Goal: Task Accomplishment & Management: Manage account settings

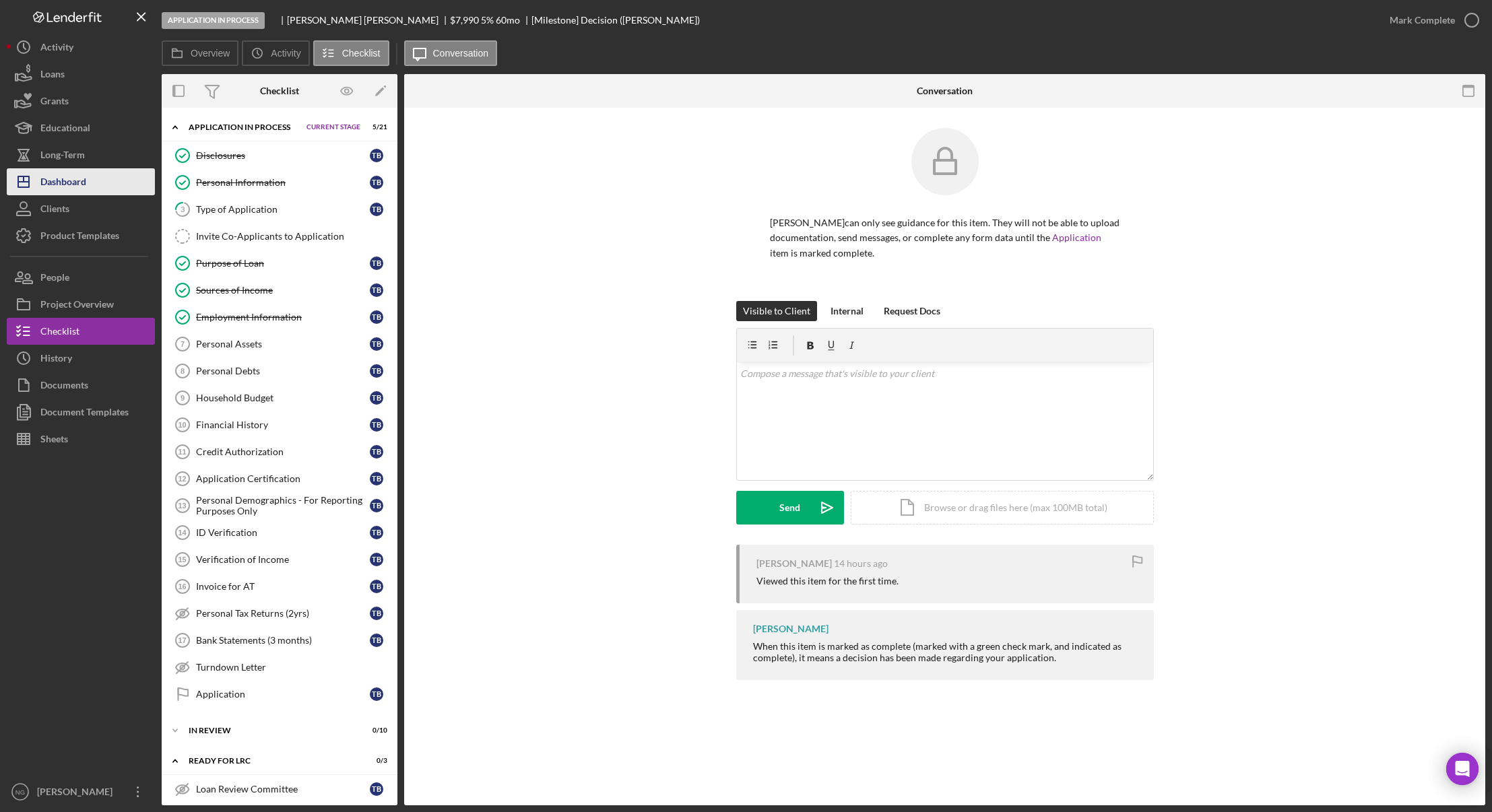
click at [65, 185] on div "Dashboard" at bounding box center [63, 183] width 46 height 30
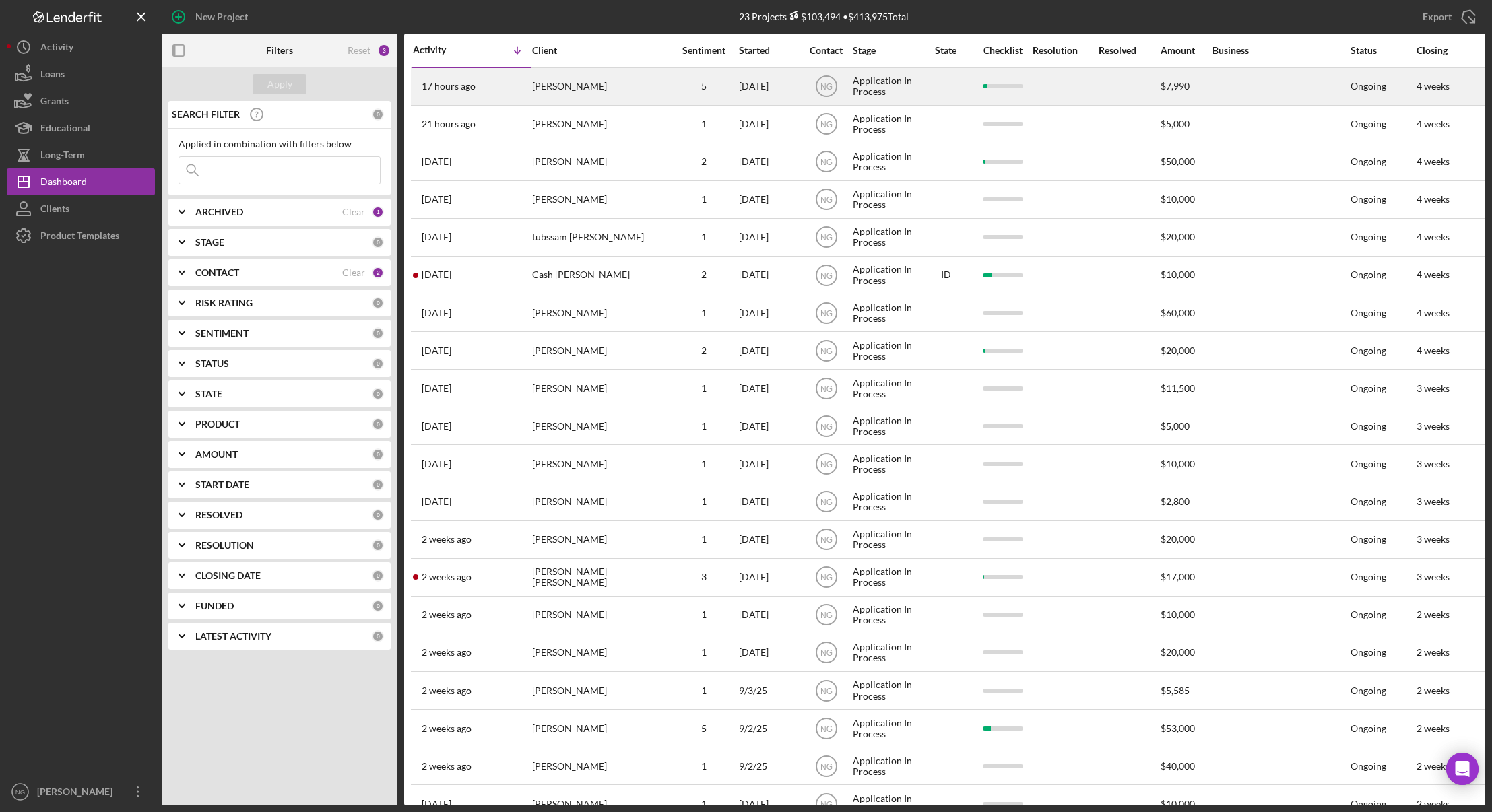
click at [624, 89] on div "[PERSON_NAME]" at bounding box center [600, 87] width 135 height 35
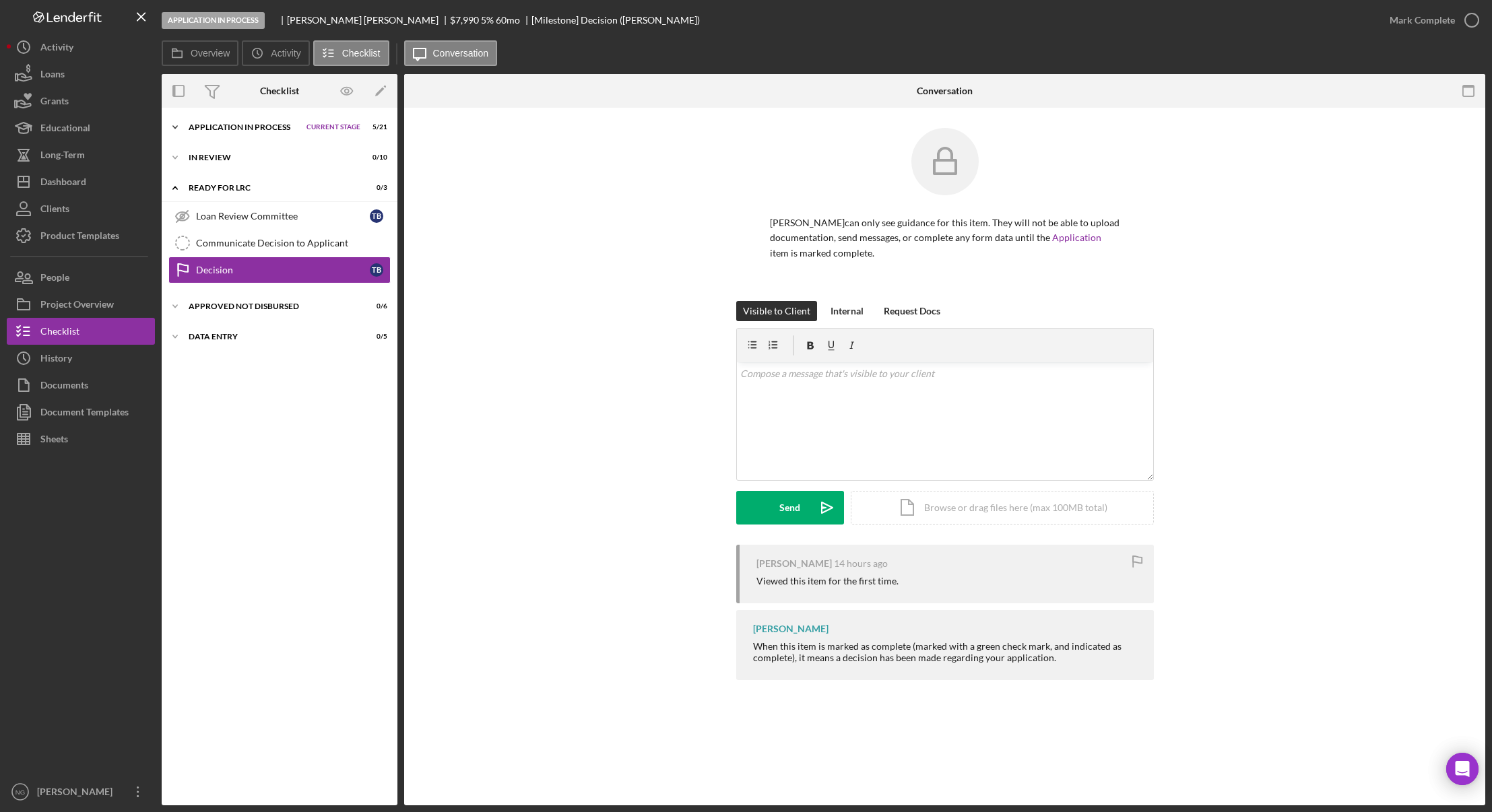
click at [247, 125] on div "Application In Process" at bounding box center [244, 127] width 111 height 8
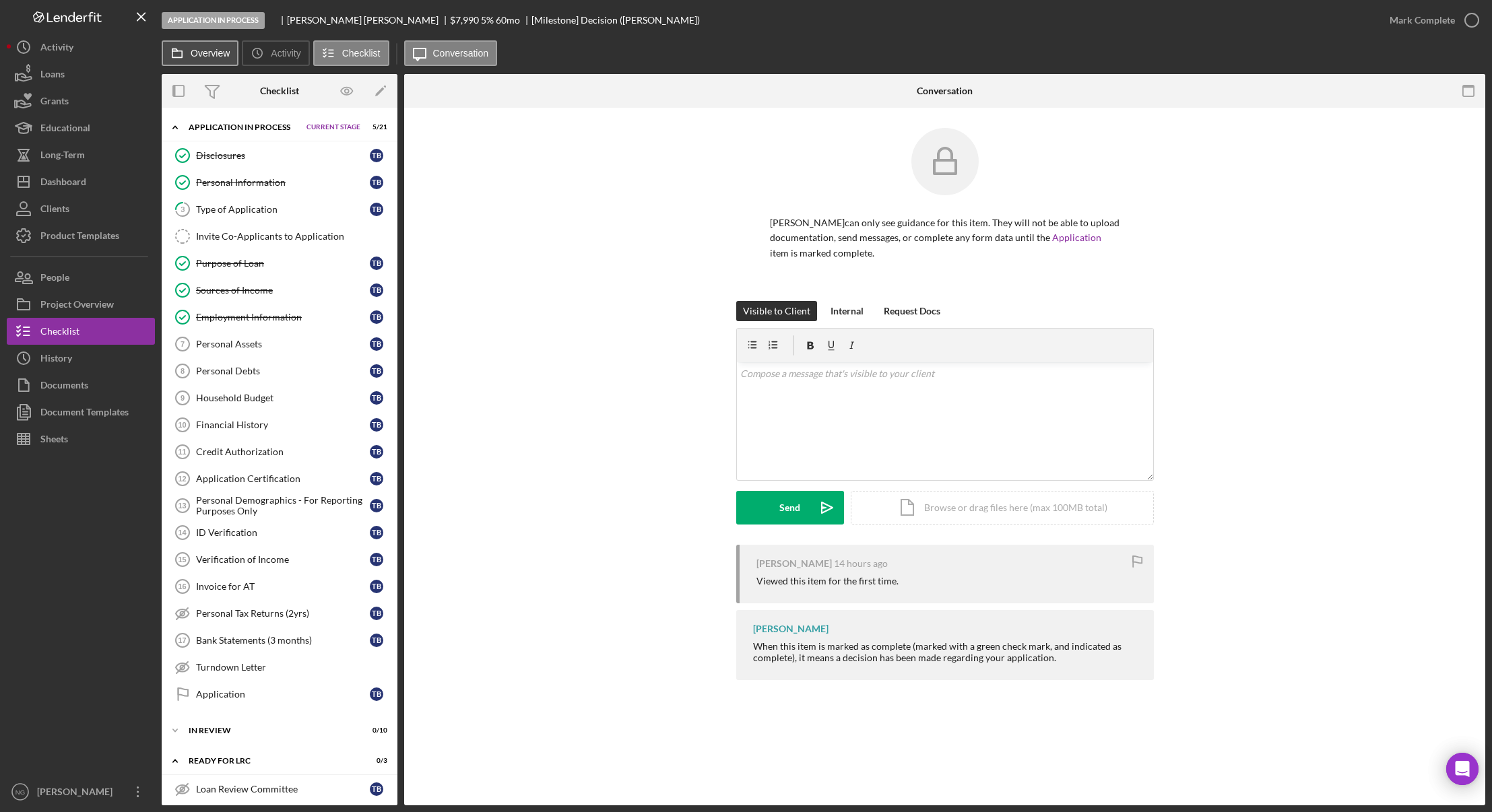
click at [201, 53] on label "Overview" at bounding box center [210, 53] width 39 height 11
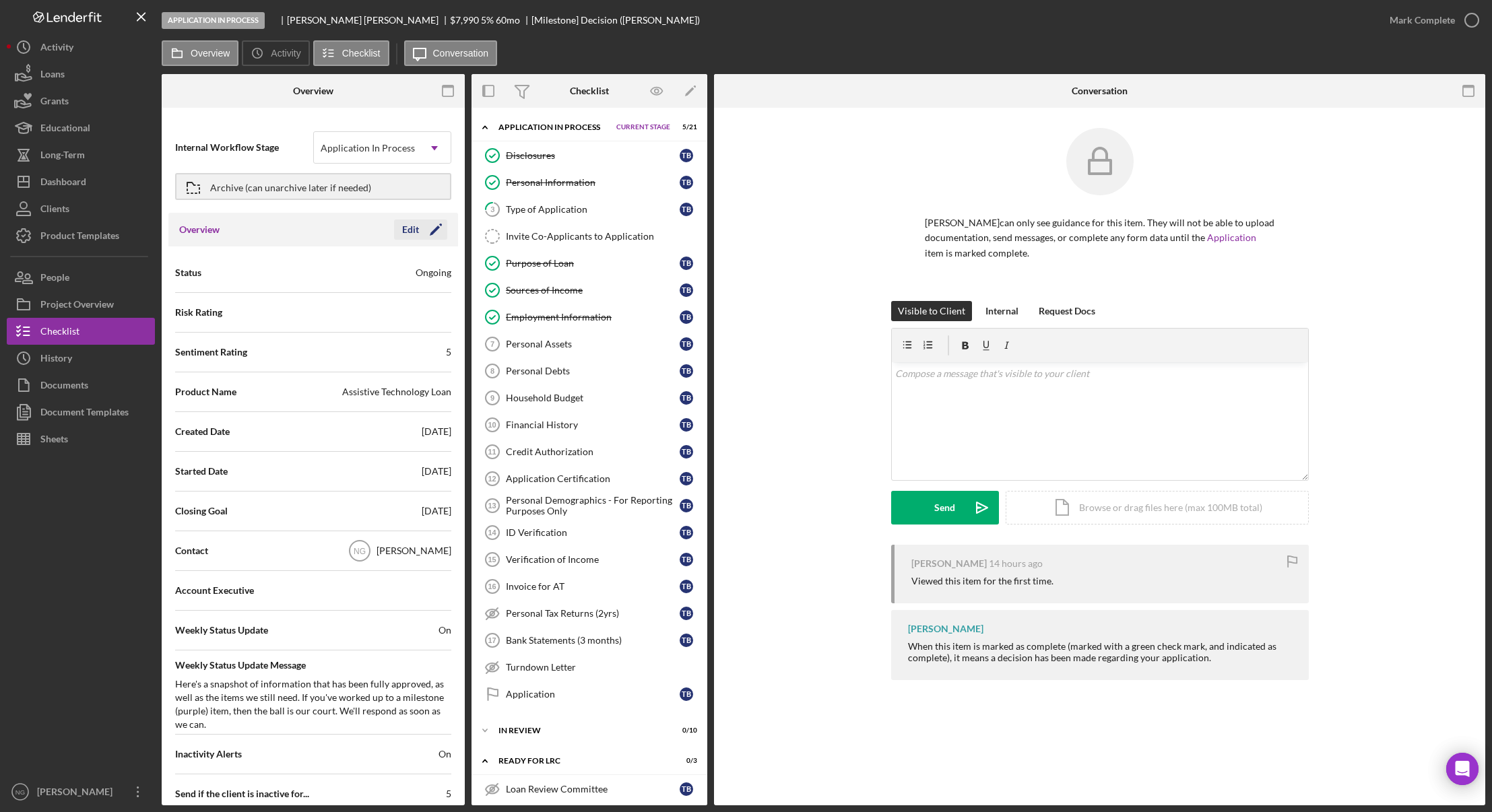
click at [425, 227] on icon "Icon/Edit" at bounding box center [436, 229] width 33 height 33
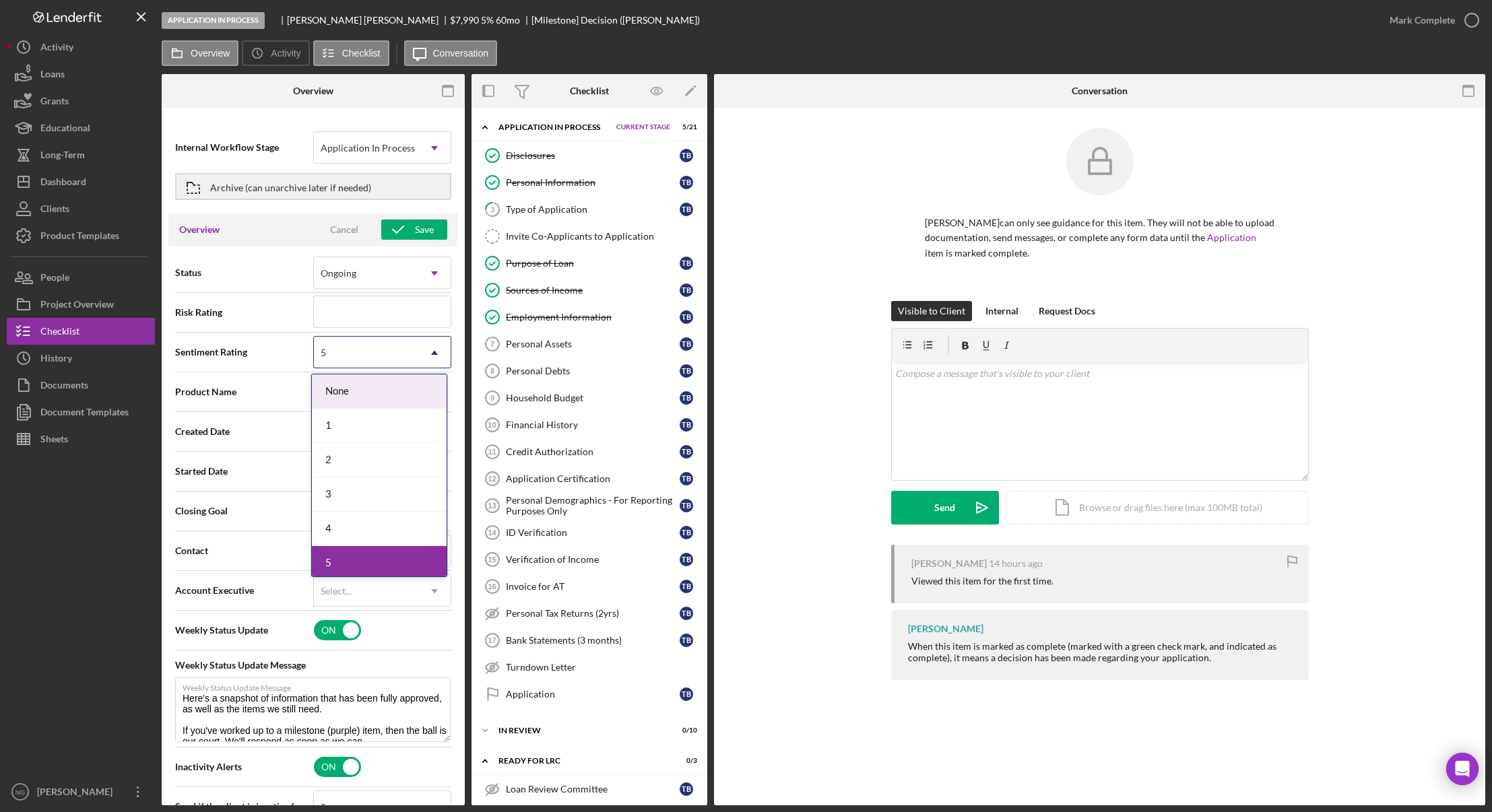
click at [359, 359] on div "5" at bounding box center [366, 352] width 104 height 31
click at [344, 491] on div "3" at bounding box center [380, 495] width 135 height 34
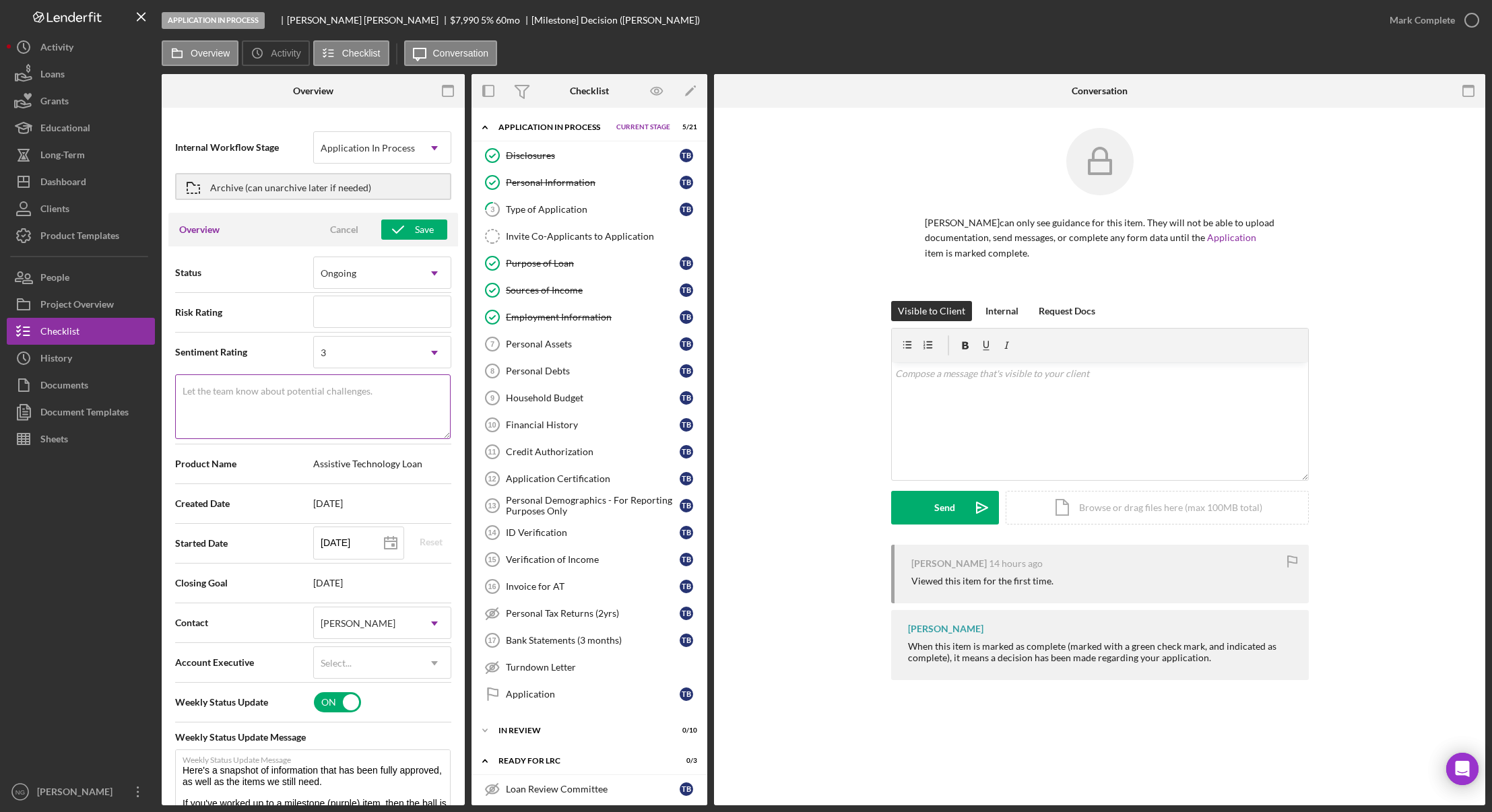
click at [331, 390] on label "Let the team know about potential challenges." at bounding box center [277, 391] width 190 height 11
click at [331, 390] on textarea "Let the team know about potential challenges." at bounding box center [313, 406] width 275 height 65
type textarea "Here's a snapshot of information that has been fully approved, as well as the i…"
type textarea "1"
type textarea "Here's a snapshot of information that has been fully approved, as well as the i…"
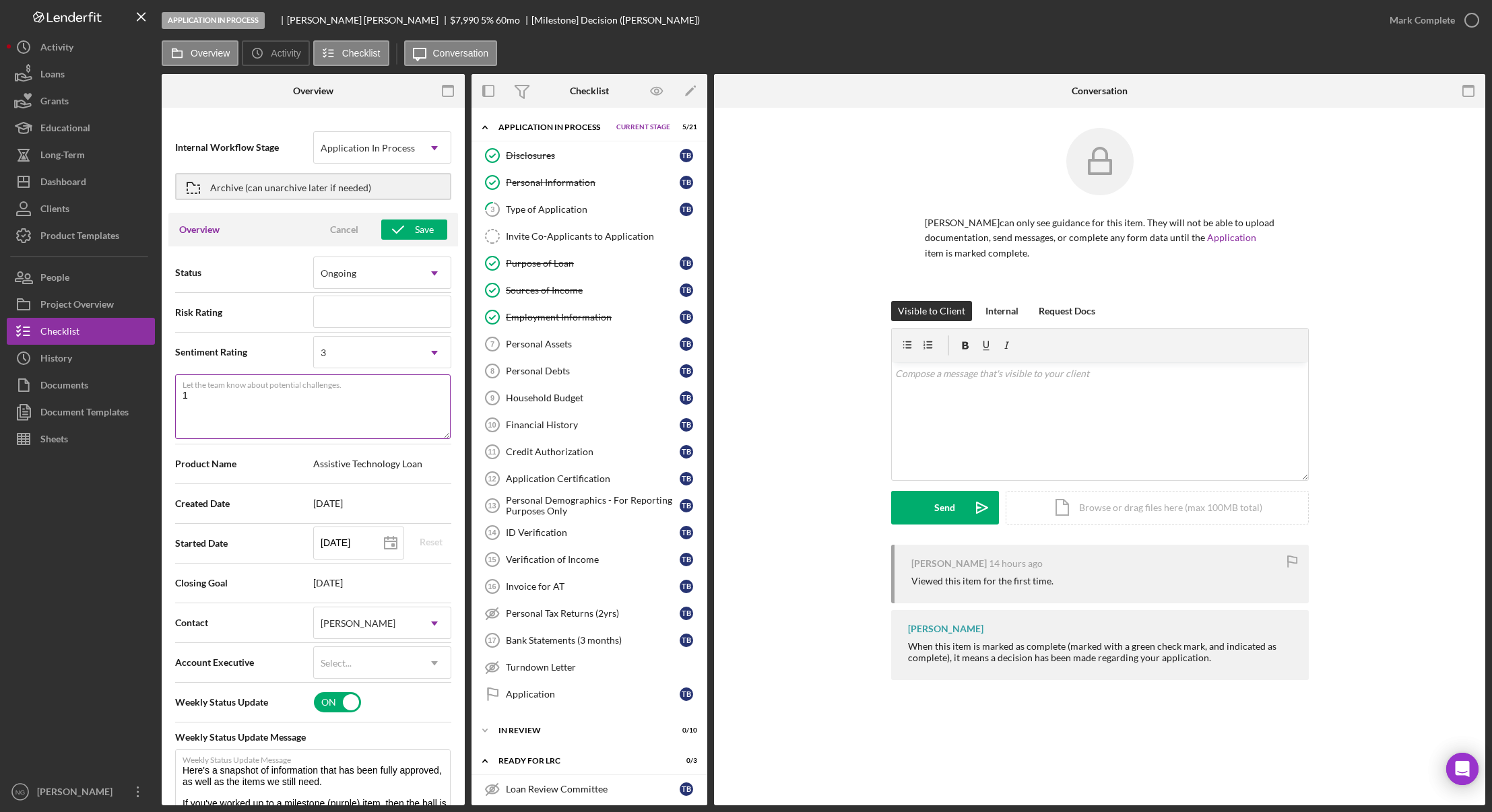
type textarea "1-"
type textarea "Here's a snapshot of information that has been fully approved, as well as the i…"
type textarea "1-6"
type textarea "Here's a snapshot of information that has been fully approved, as well as the i…"
type textarea "1-6"
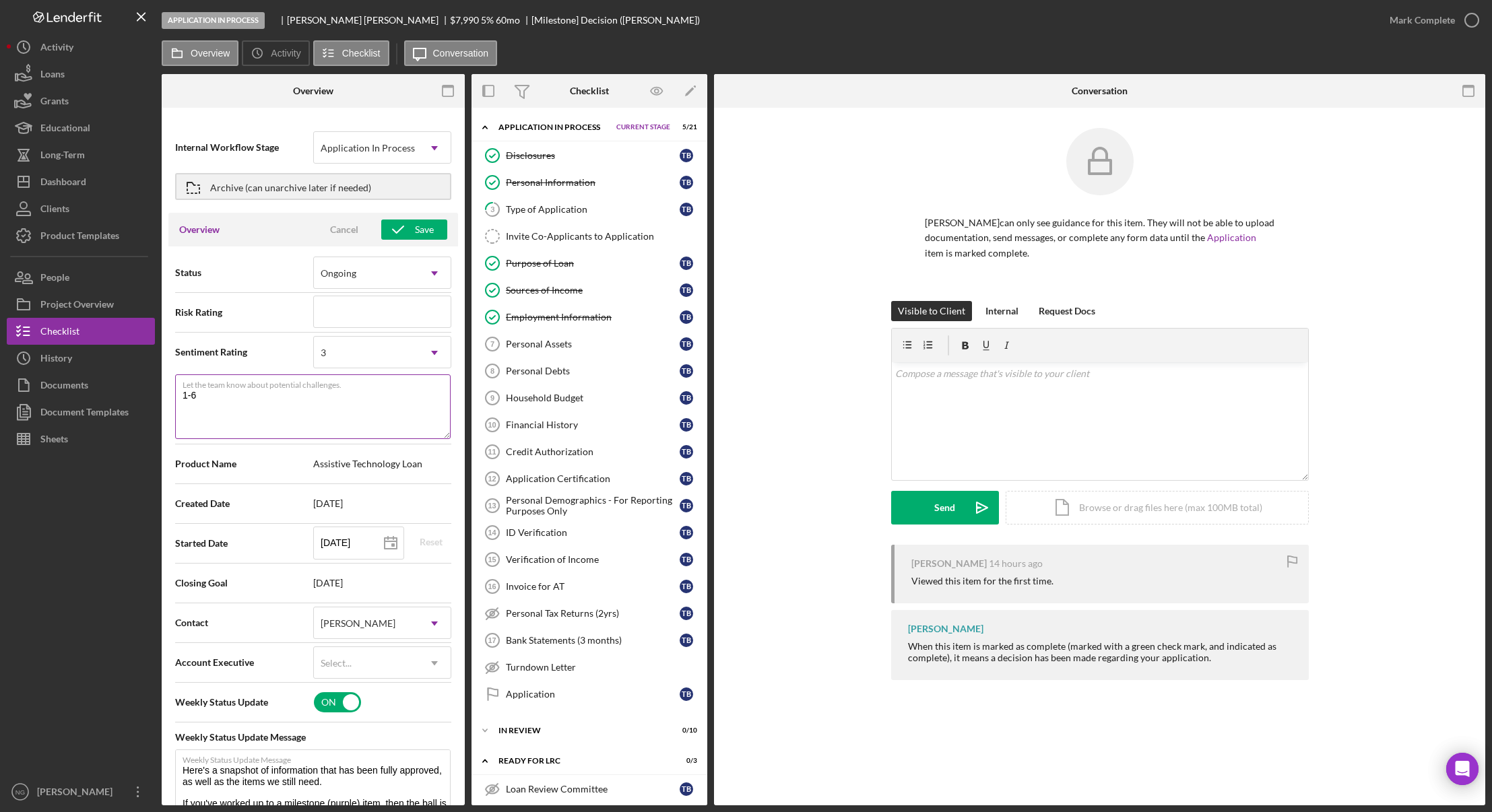
type textarea "Here's a snapshot of information that has been fully approved, as well as the i…"
type textarea "1-6 C"
type textarea "Here's a snapshot of information that has been fully approved, as well as the i…"
type textarea "1-6 Com"
type textarea "Here's a snapshot of information that has been fully approved, as well as the i…"
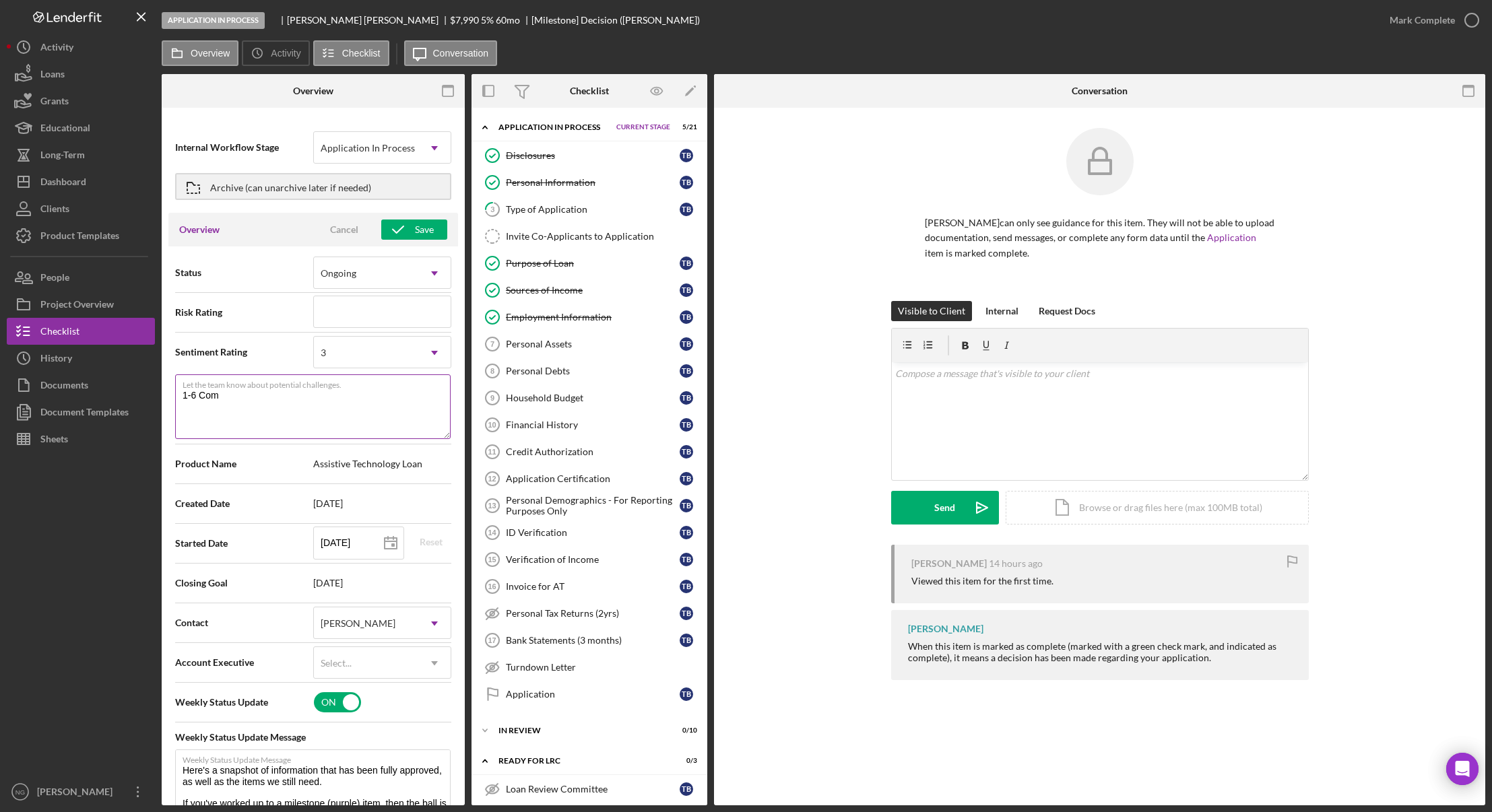
type textarea "1-6 Comp"
type textarea "Here's a snapshot of information that has been fully approved, as well as the i…"
type textarea "1-6 Compl"
type textarea "Here's a snapshot of information that has been fully approved, as well as the i…"
type textarea "1-6 Comple"
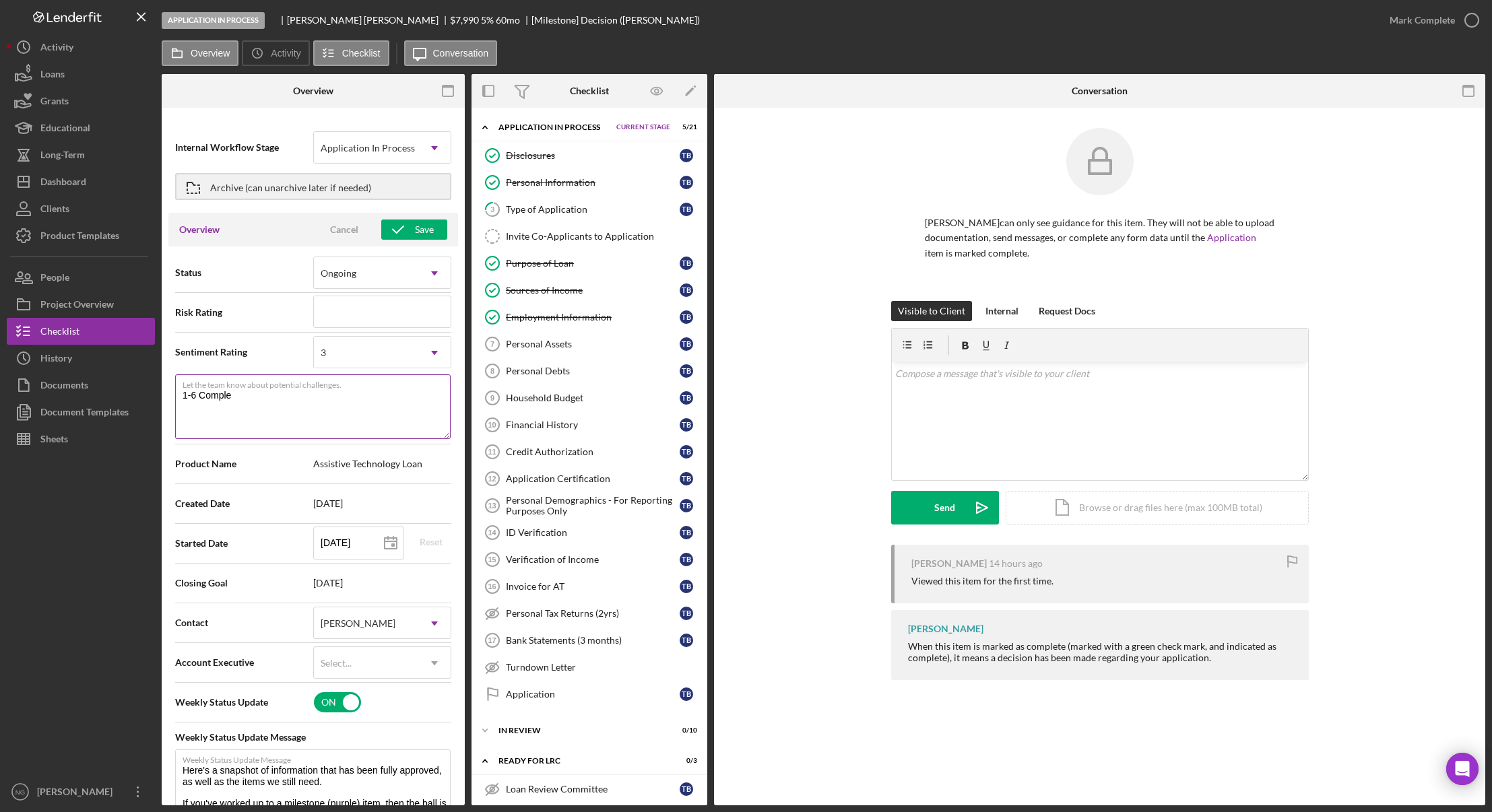
type textarea "Here's a snapshot of information that has been fully approved, as well as the i…"
type textarea "1-6 Complet"
type textarea "Here's a snapshot of information that has been fully approved, as well as the i…"
type textarea "1-6 Complete"
type textarea "Here's a snapshot of information that has been fully approved, as well as the i…"
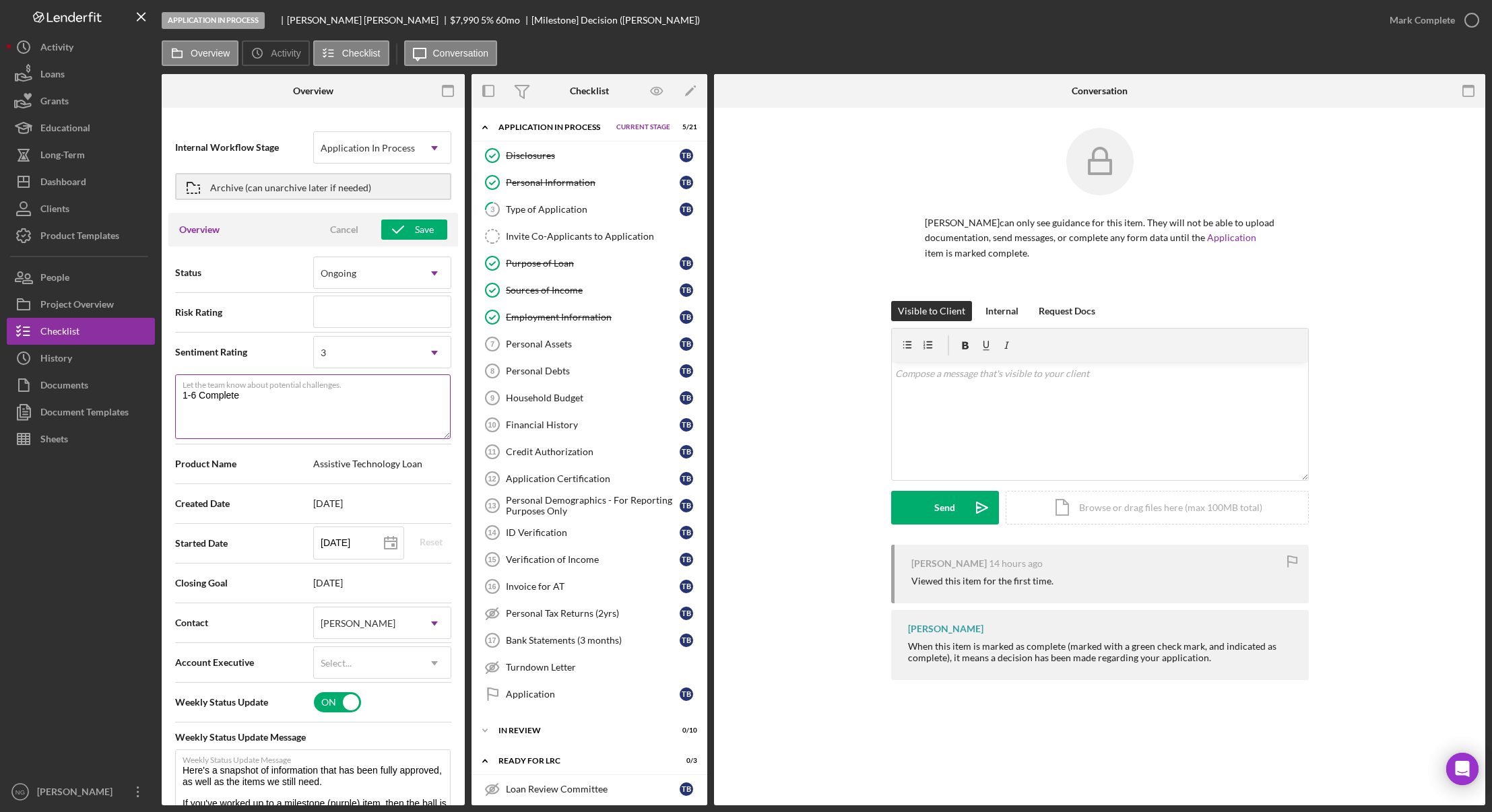
type textarea "1-6 Complete"
click at [183, 392] on textarea "1-6 Complete" at bounding box center [313, 406] width 275 height 65
type textarea "Here's a snapshot of information that has been fully approved, as well as the i…"
type textarea "I1-6 Complete"
type textarea "Here's a snapshot of information that has been fully approved, as well as the i…"
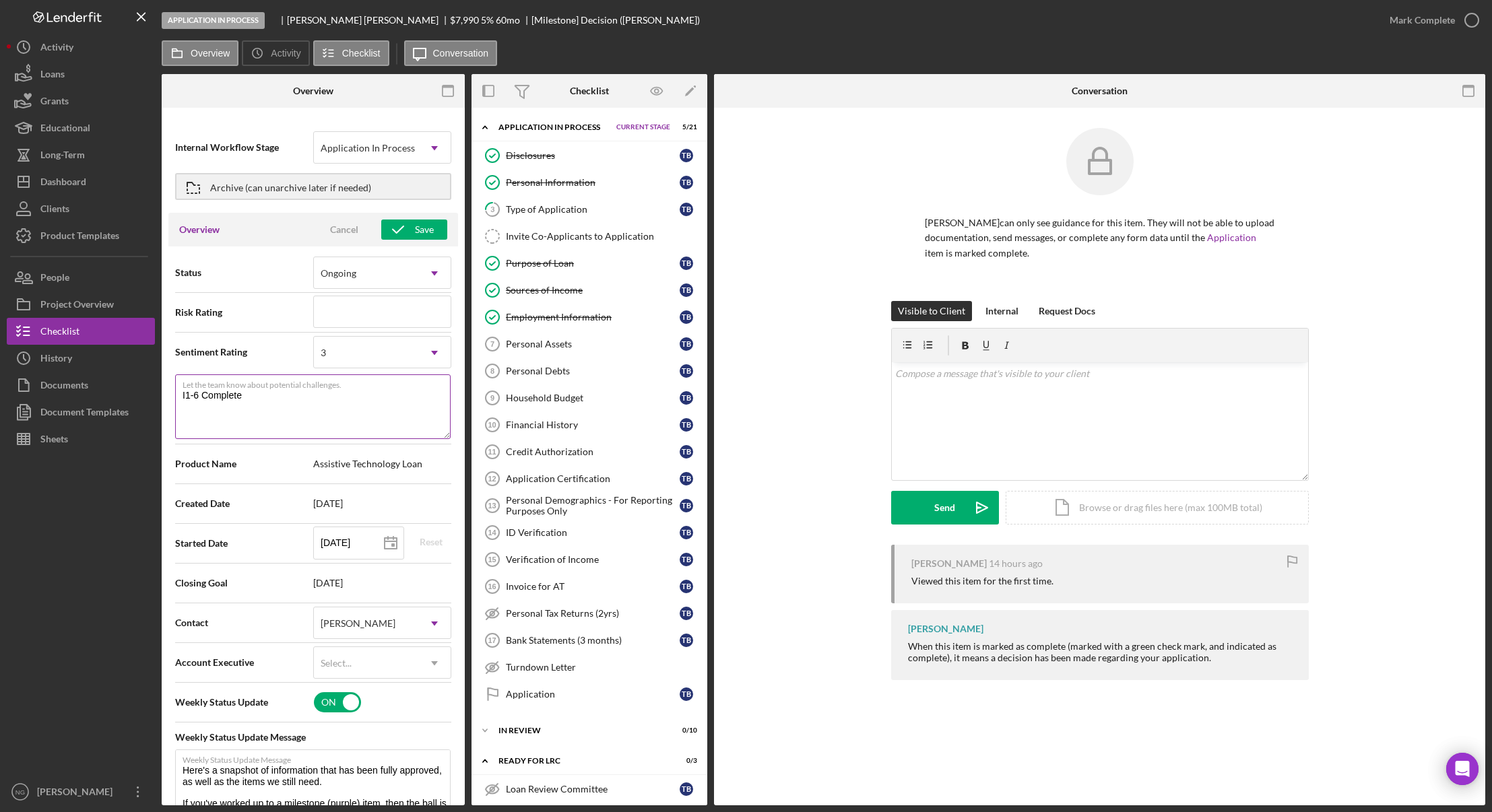
type textarea "It1-6 Complete"
type textarea "Here's a snapshot of information that has been fully approved, as well as the i…"
type textarea "Ite1-6 Complete"
type textarea "Here's a snapshot of information that has been fully approved, as well as the i…"
type textarea "Item1-6 Complete"
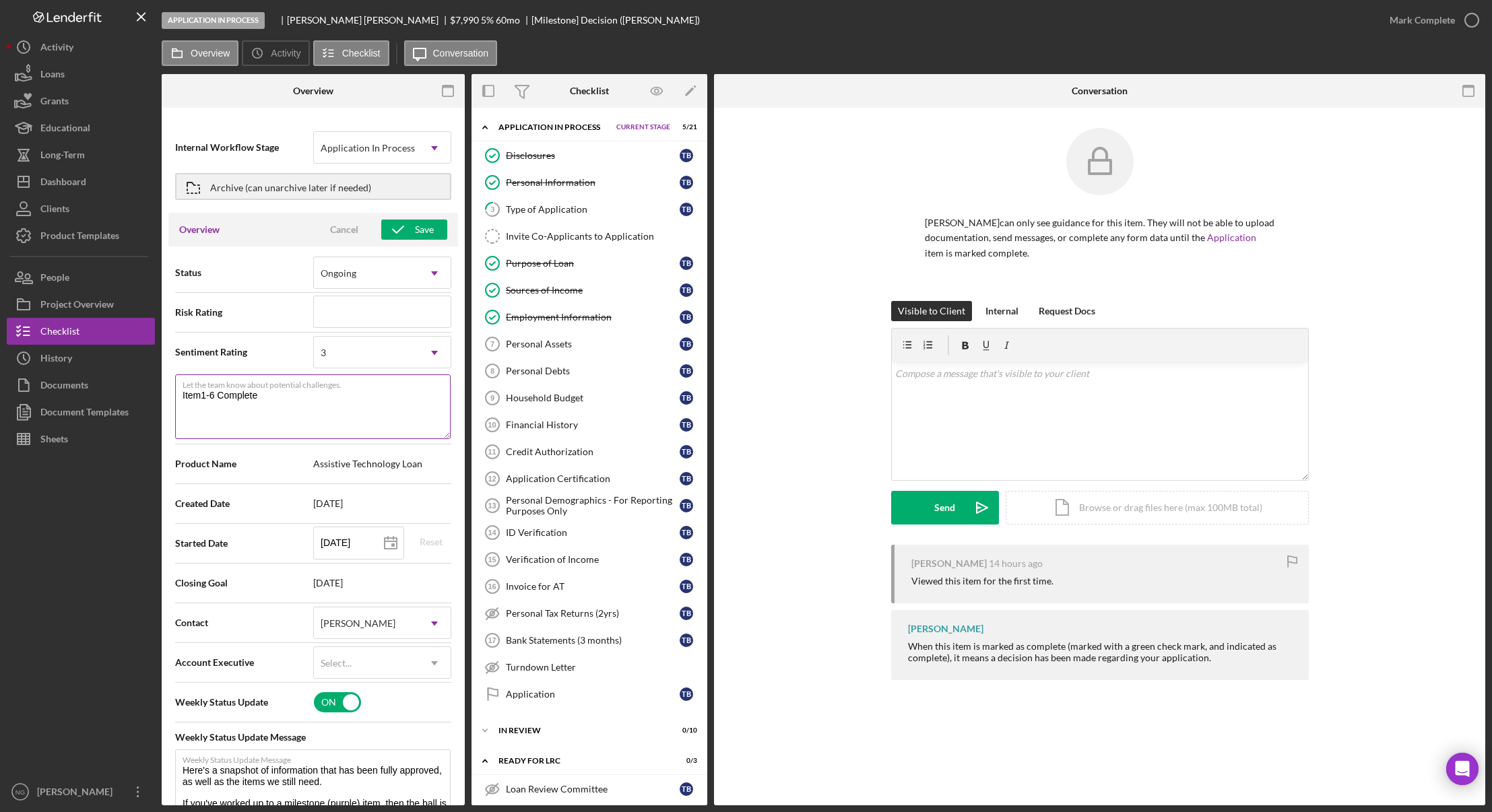
type textarea "Here's a snapshot of information that has been fully approved, as well as the i…"
type textarea "Items1-6 Complete"
type textarea "Here's a snapshot of information that has been fully approved, as well as the i…"
type textarea "Items 1-6 Complete"
type textarea "Here's a snapshot of information that has been fully approved, as well as the i…"
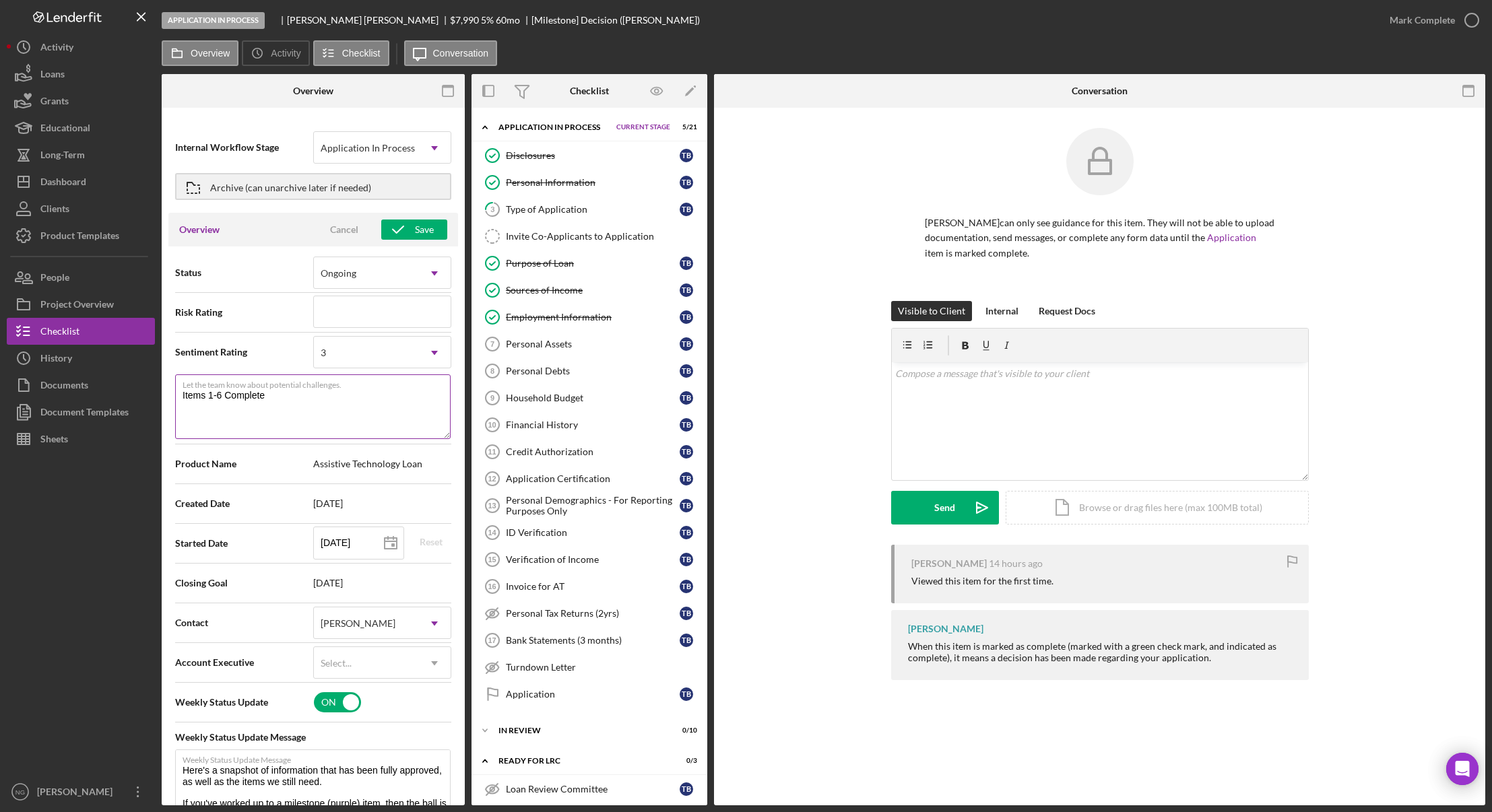
type textarea "Items1-6 Complete"
type textarea "Here's a snapshot of information that has been fully approved, as well as the i…"
type textarea "Item1-6 Complete"
type textarea "Here's a snapshot of information that has been fully approved, as well as the i…"
type textarea "Items1-6 Complete"
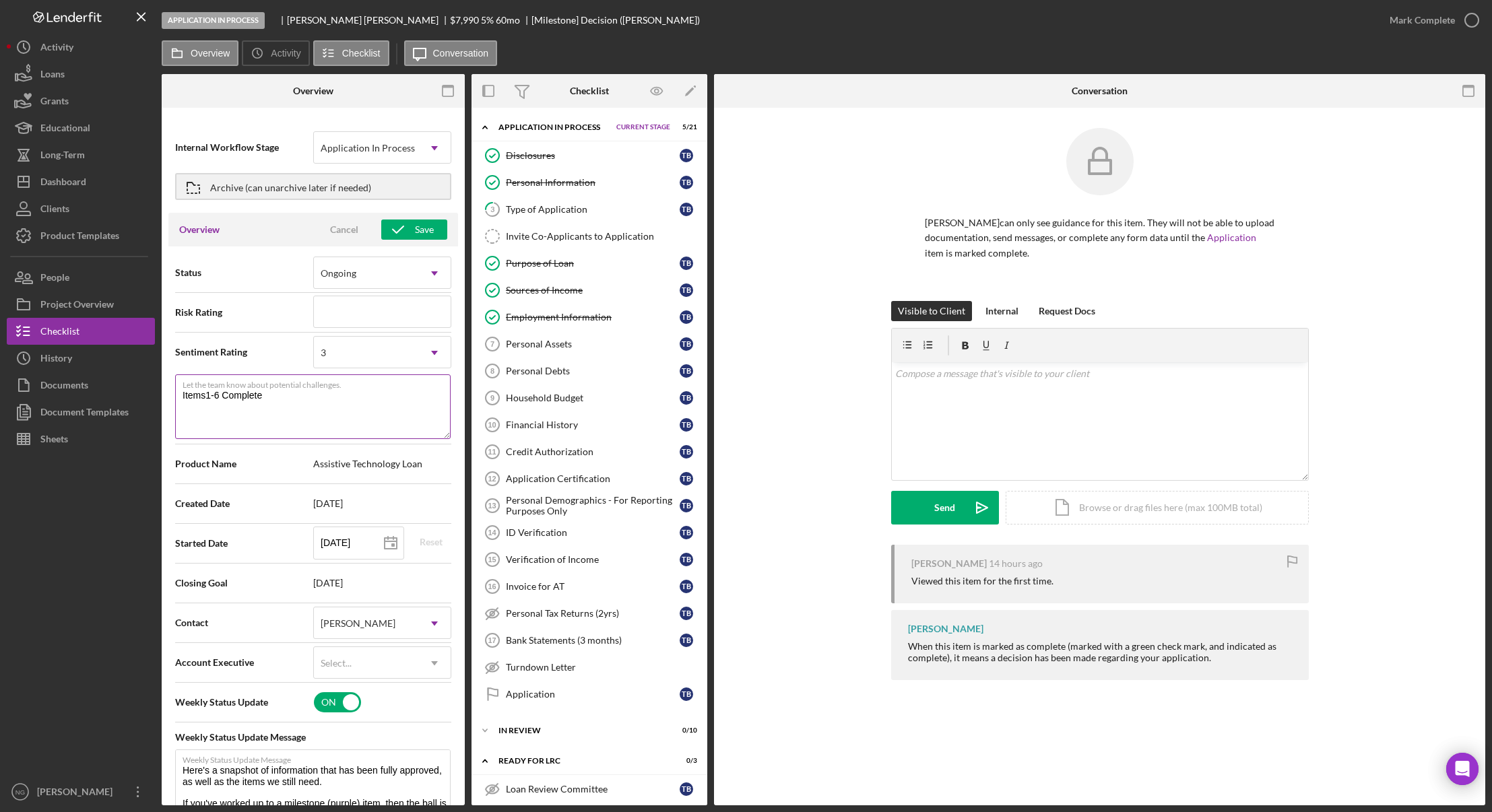
type textarea "Here's a snapshot of information that has been fully approved, as well as the i…"
type textarea "Items 1-6 Complete"
click at [415, 234] on div "Save" at bounding box center [425, 230] width 19 height 20
type textarea "Here's a snapshot of information that has been fully approved, as well as the i…"
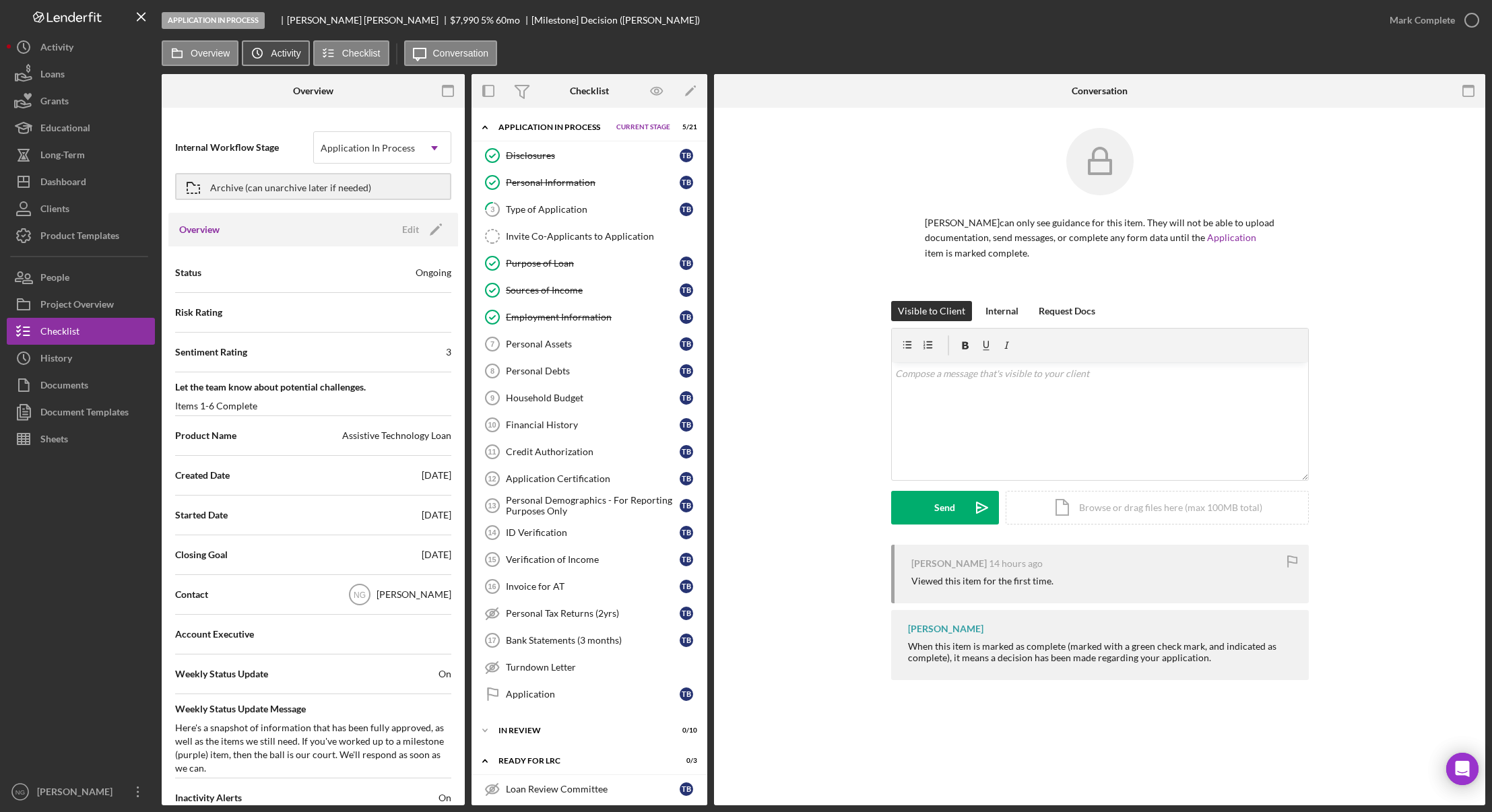
click at [273, 46] on button "Icon/History Activity" at bounding box center [275, 53] width 67 height 26
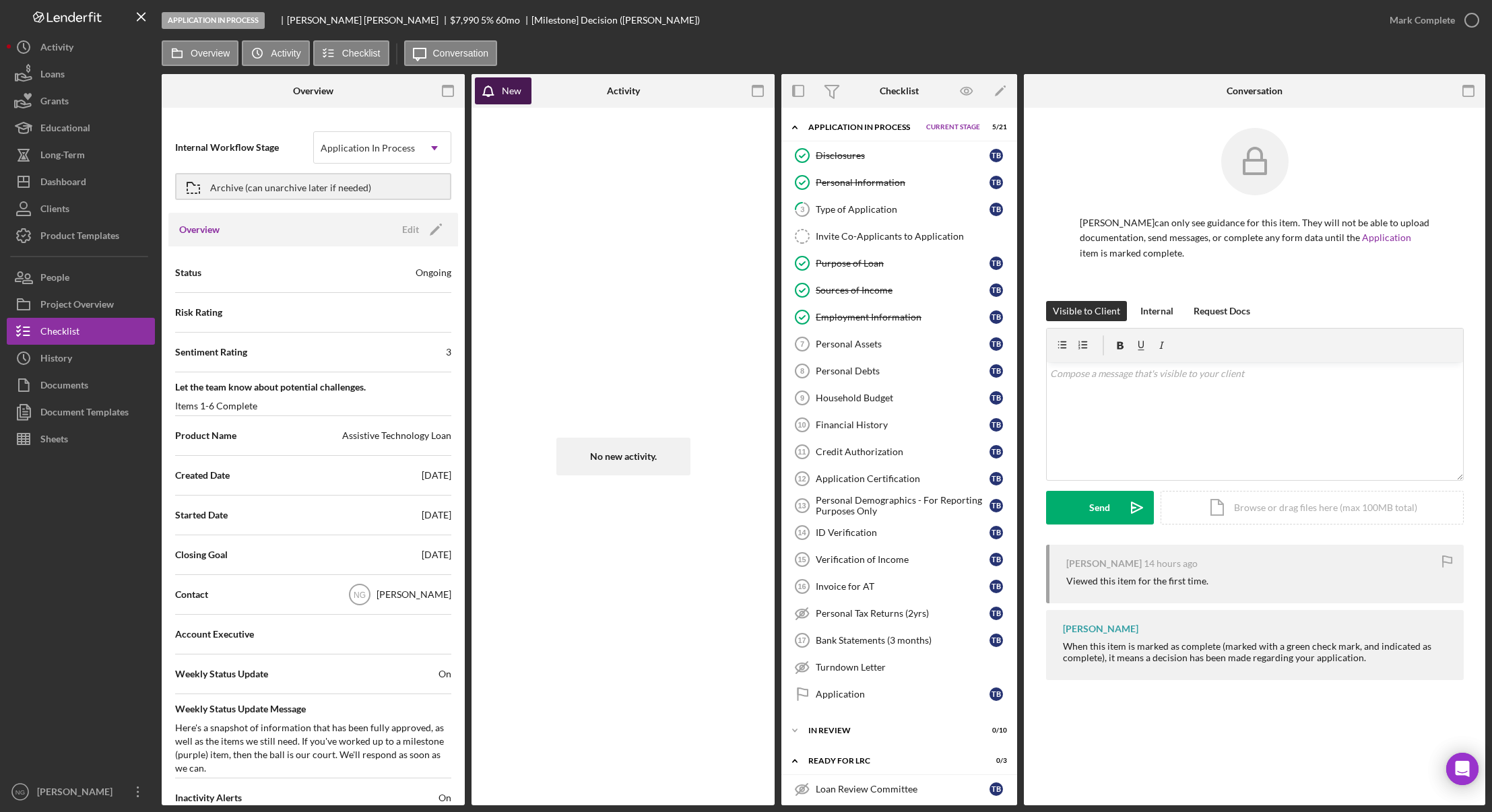
click at [487, 93] on icon "button" at bounding box center [491, 94] width 33 height 33
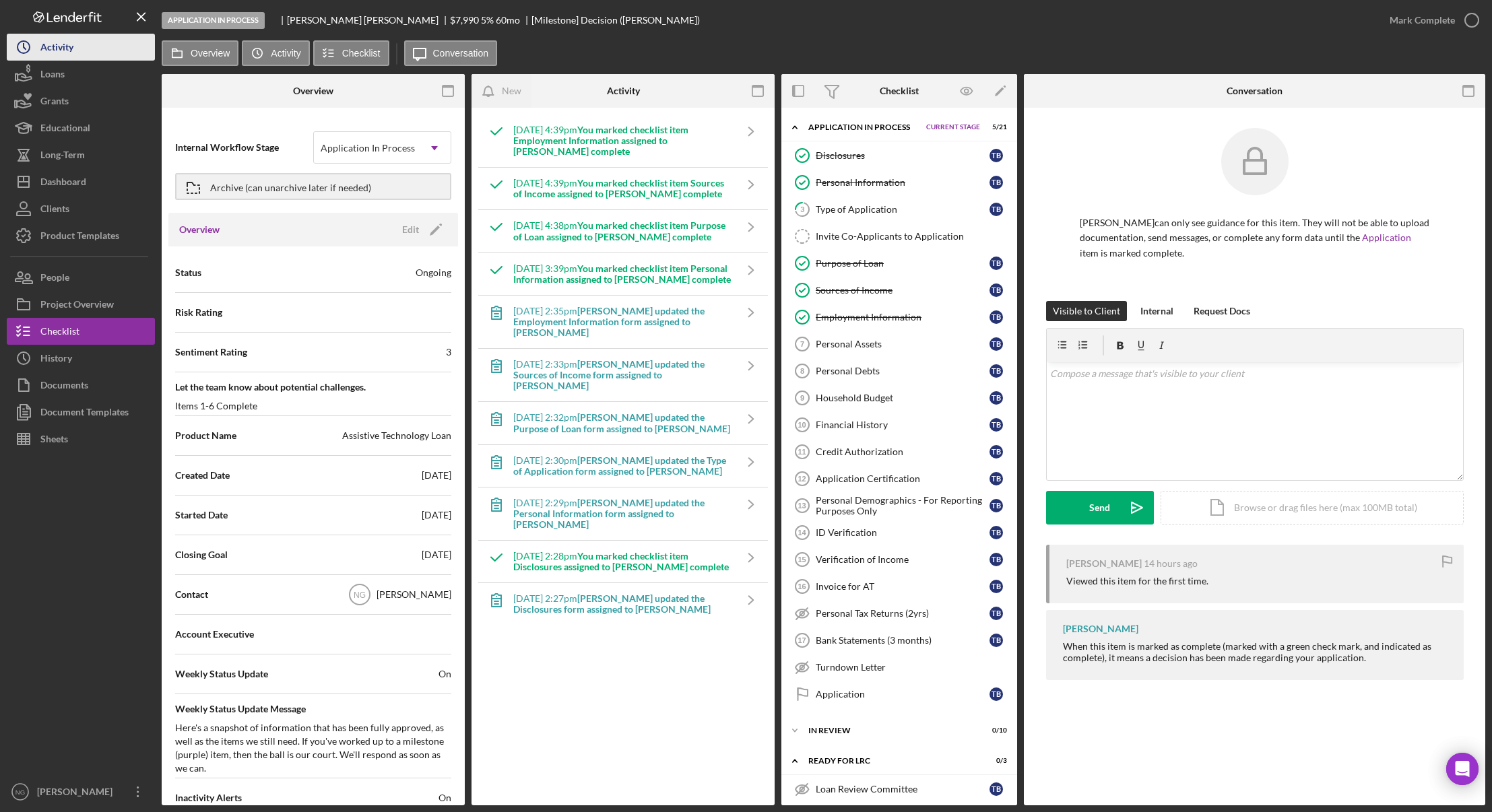
click at [73, 51] on div "Activity" at bounding box center [57, 48] width 33 height 30
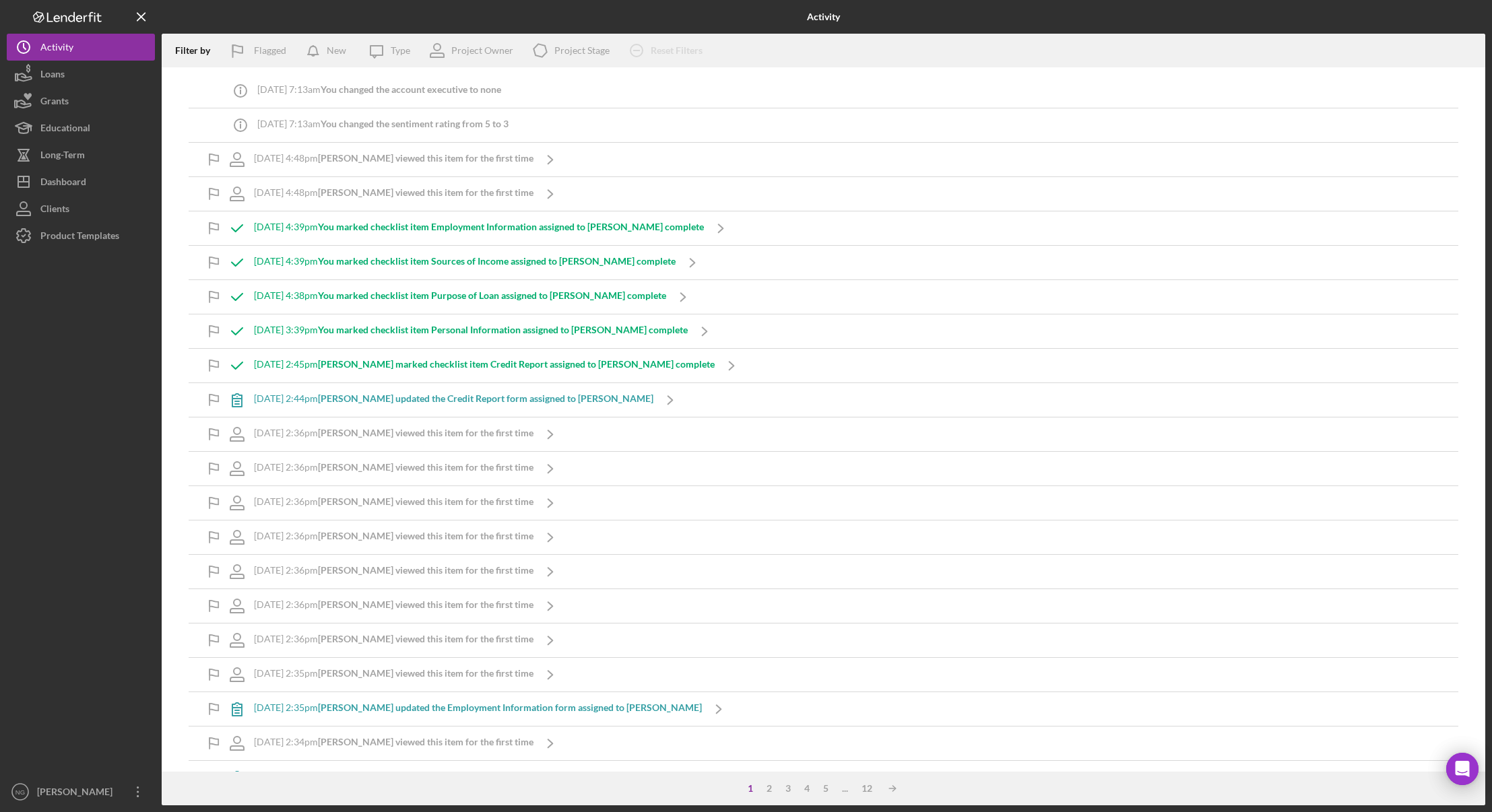
click at [386, 158] on b "[PERSON_NAME] viewed this item for the first time" at bounding box center [425, 157] width 215 height 12
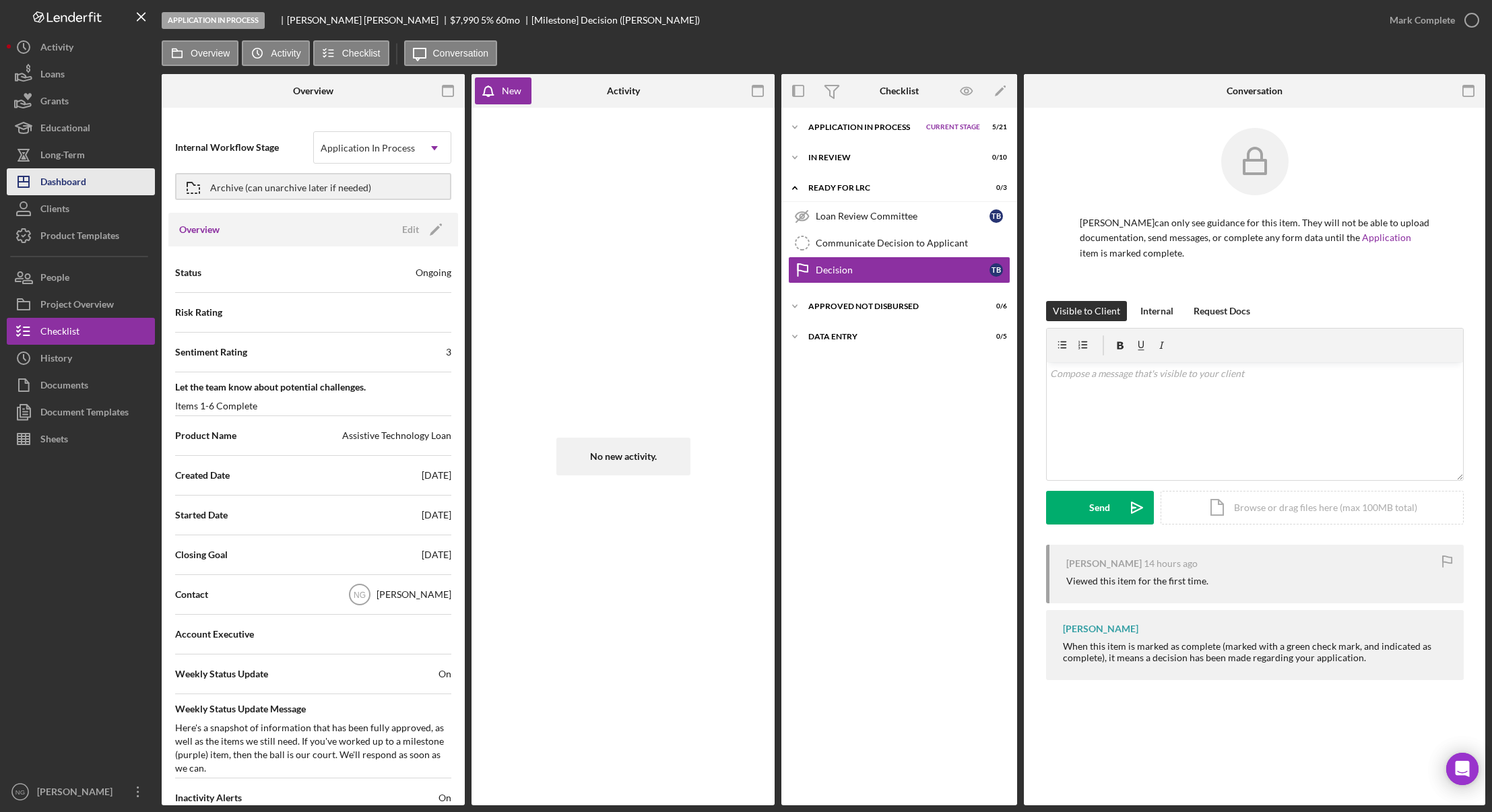
click at [76, 190] on div "Dashboard" at bounding box center [63, 183] width 46 height 30
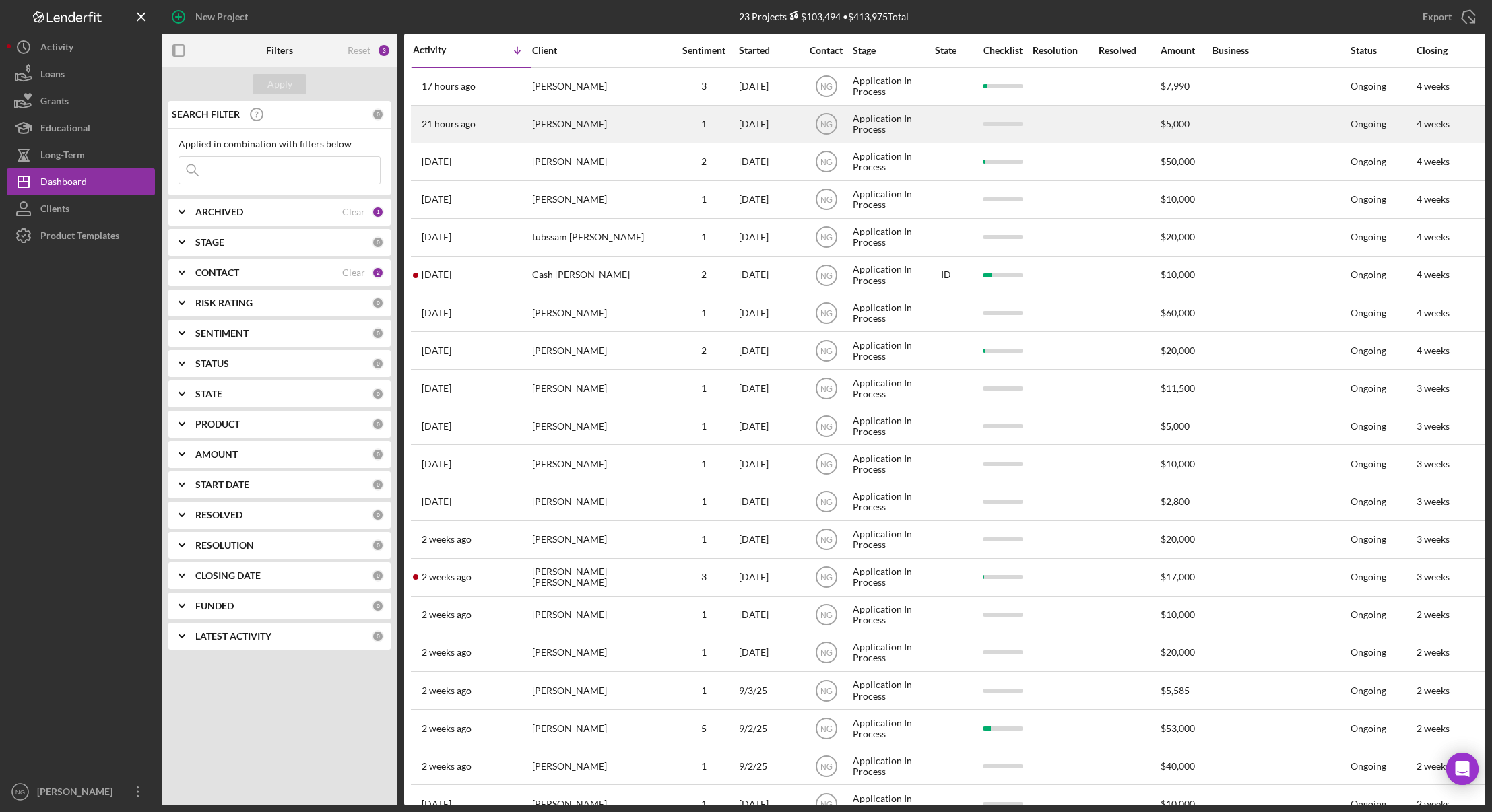
click at [594, 134] on div "[PERSON_NAME]" at bounding box center [600, 124] width 135 height 35
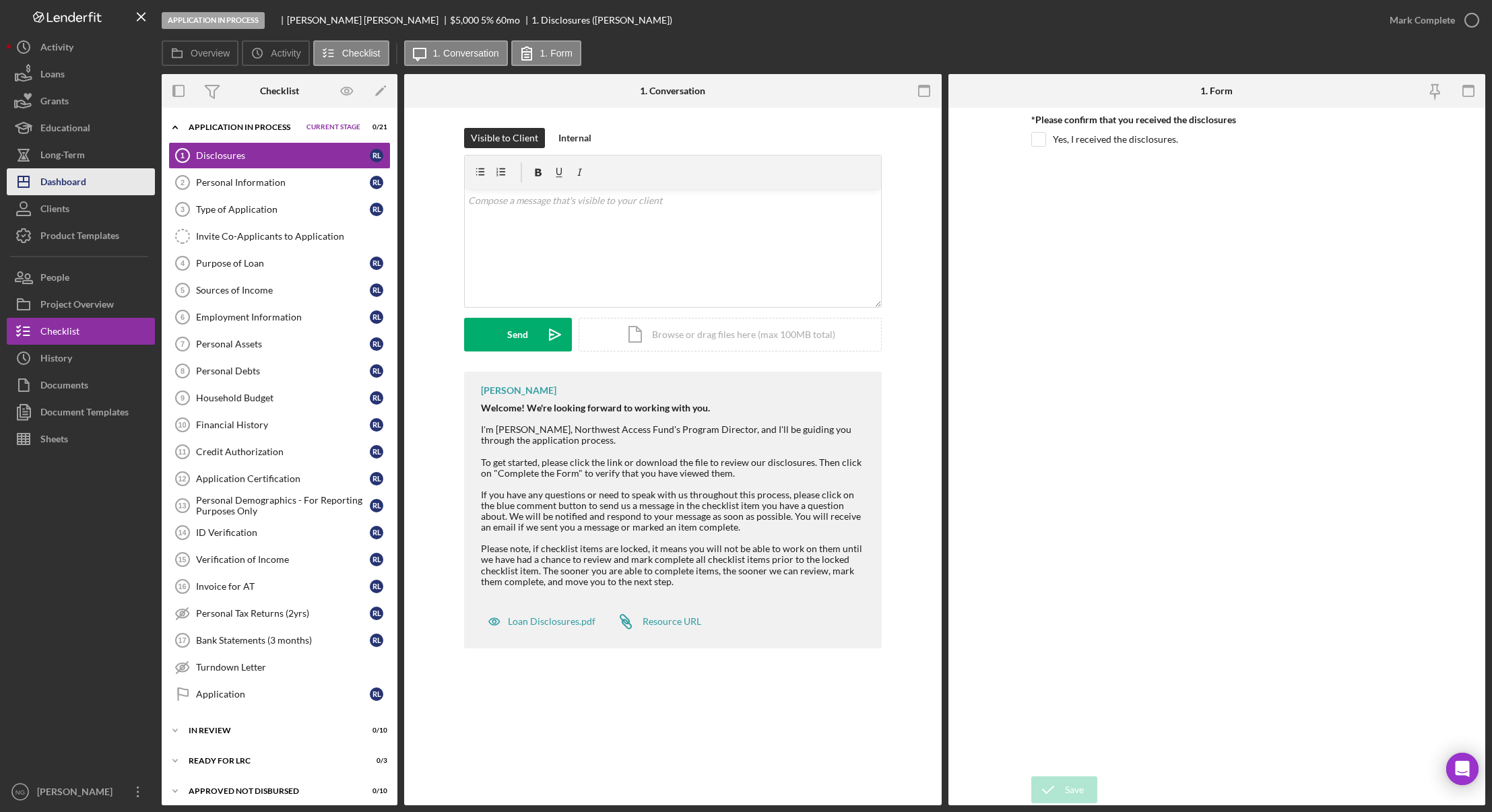
click at [101, 176] on button "Icon/Dashboard Dashboard" at bounding box center [80, 182] width 148 height 27
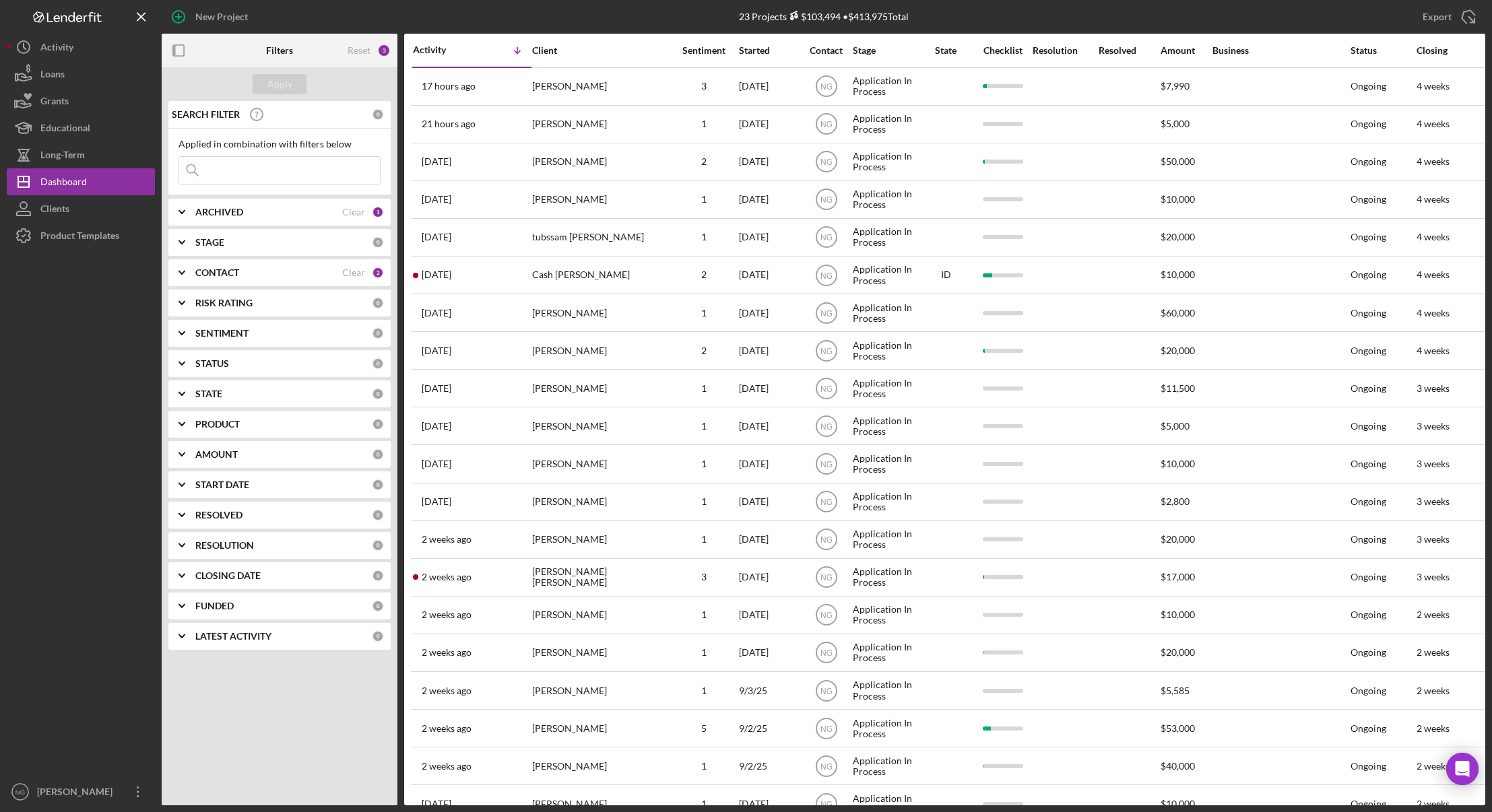
click at [374, 275] on div "2" at bounding box center [378, 272] width 12 height 12
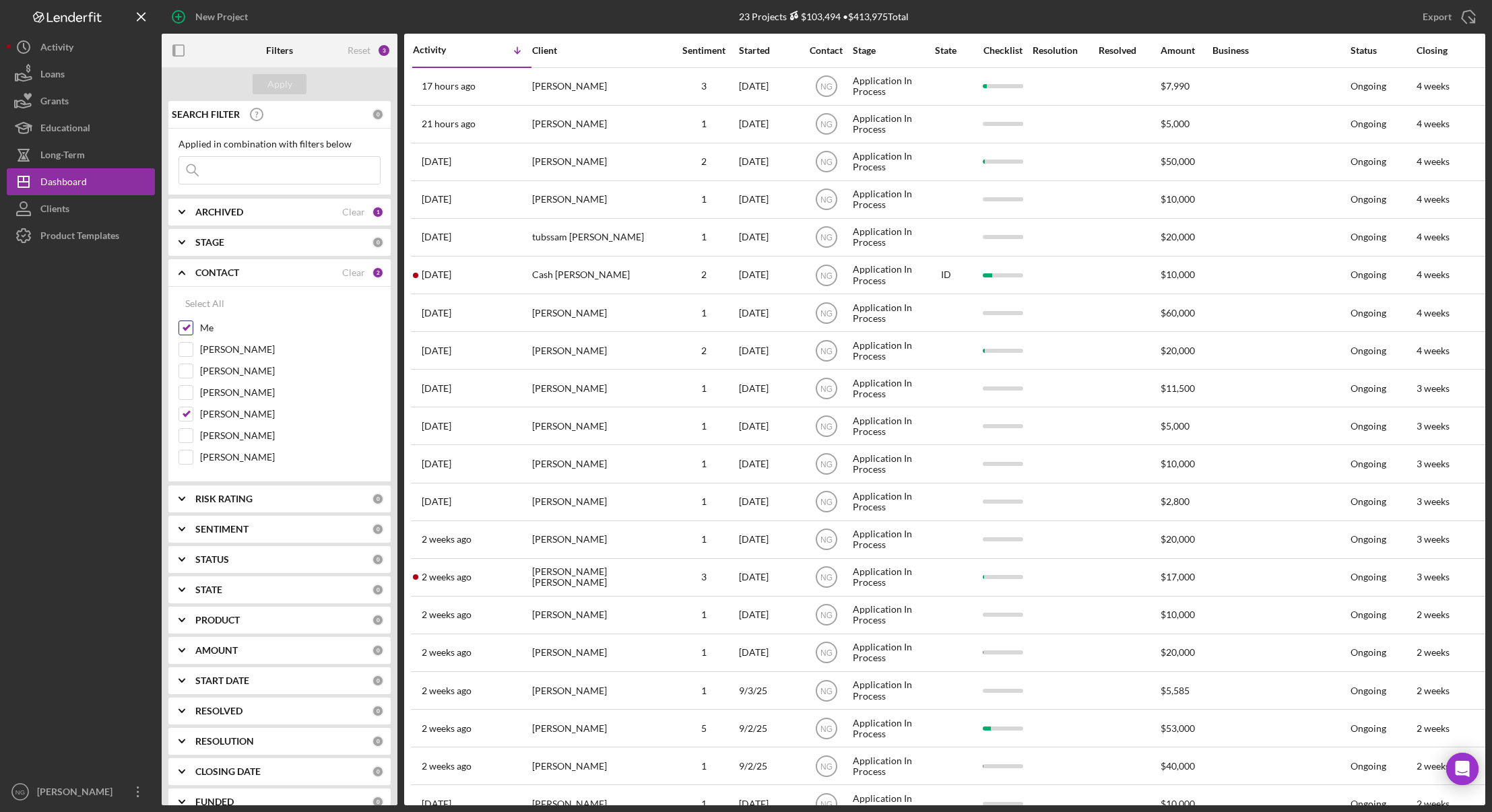
click at [187, 326] on input "Me" at bounding box center [186, 328] width 14 height 14
checkbox input "false"
click at [187, 416] on input "[PERSON_NAME]" at bounding box center [186, 414] width 14 height 14
checkbox input "false"
click at [294, 84] on button "Apply" at bounding box center [279, 84] width 54 height 20
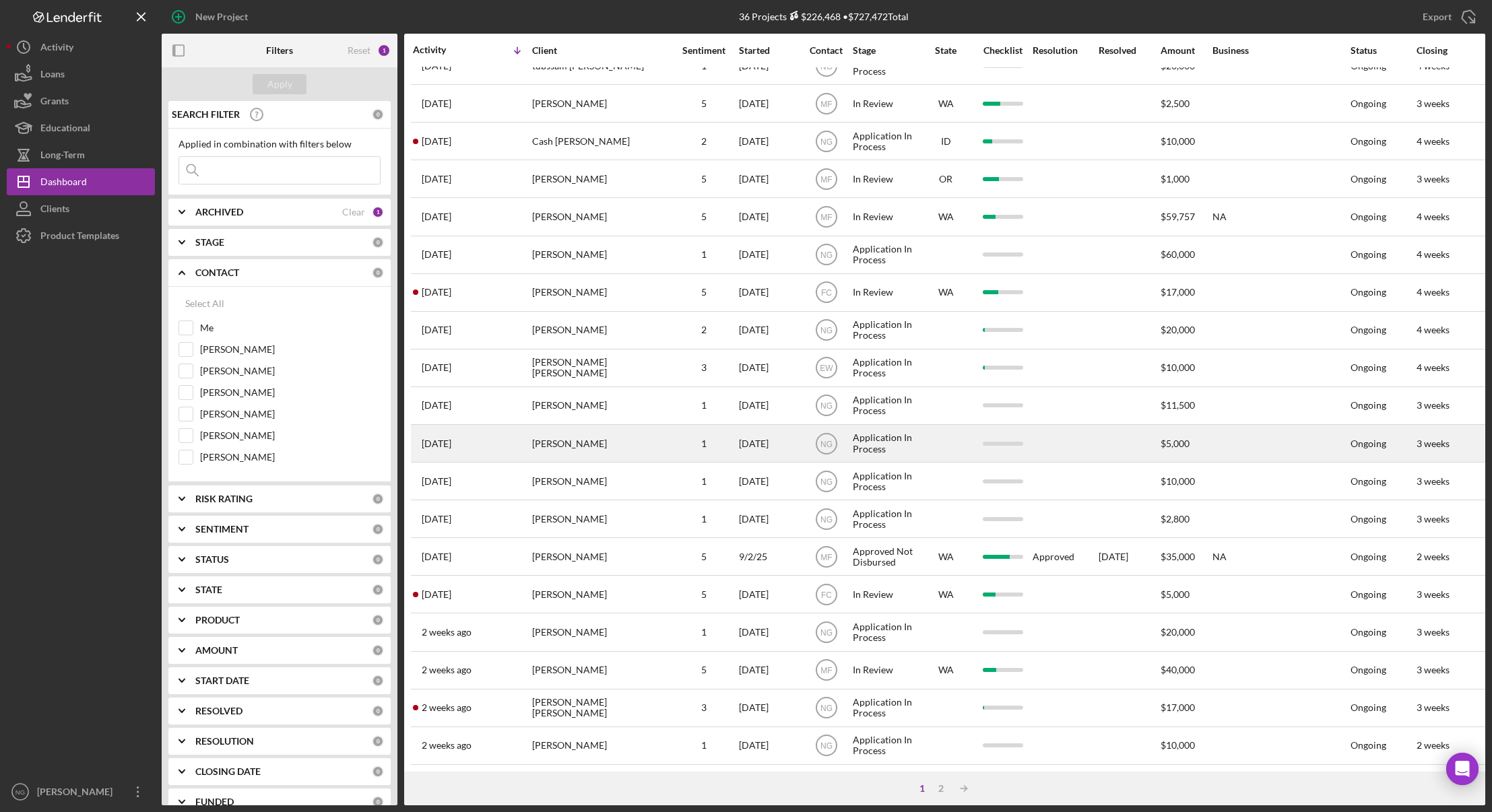
scroll to position [257, 0]
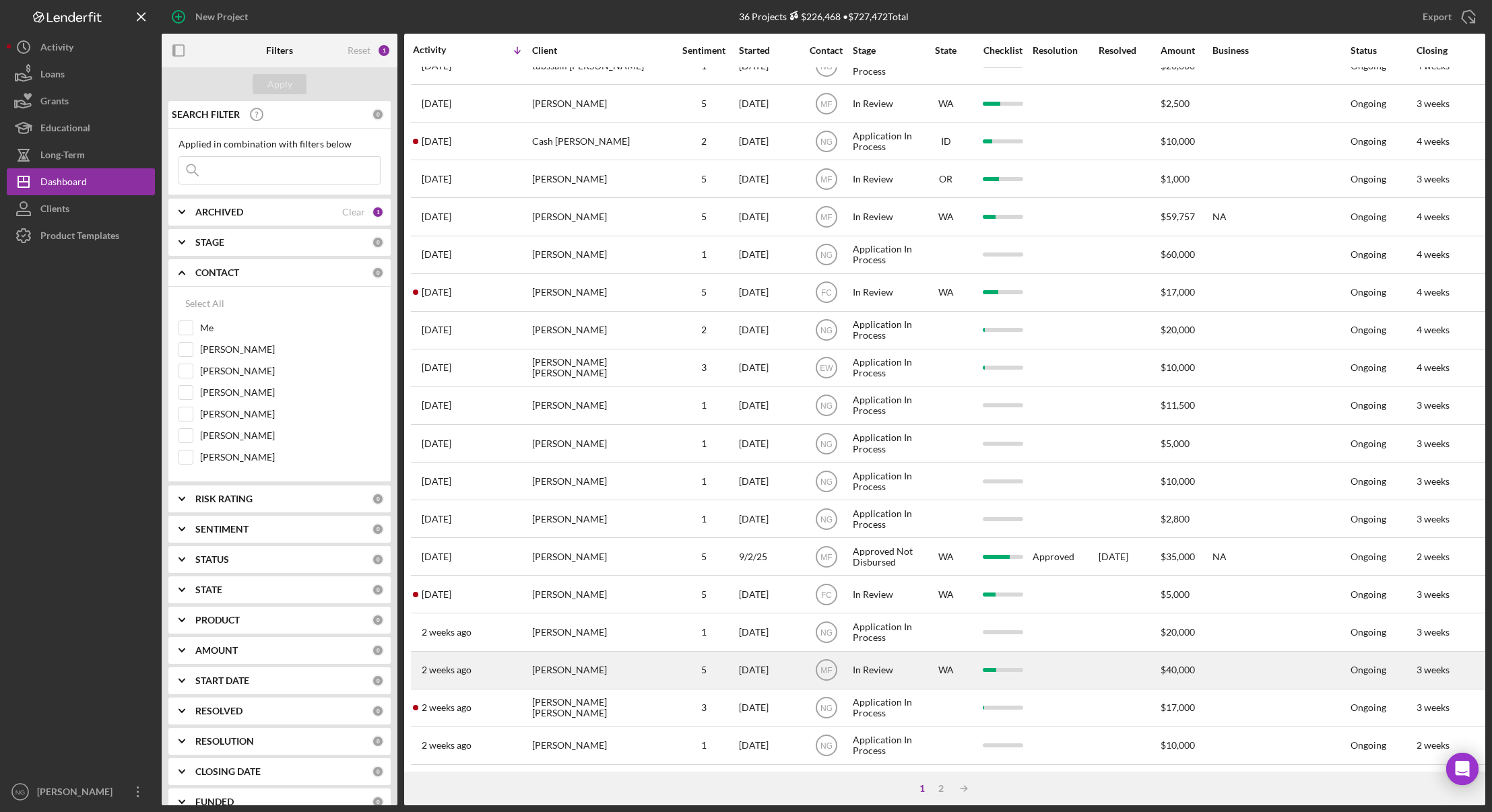
click at [665, 653] on div "[PERSON_NAME]" at bounding box center [600, 670] width 135 height 35
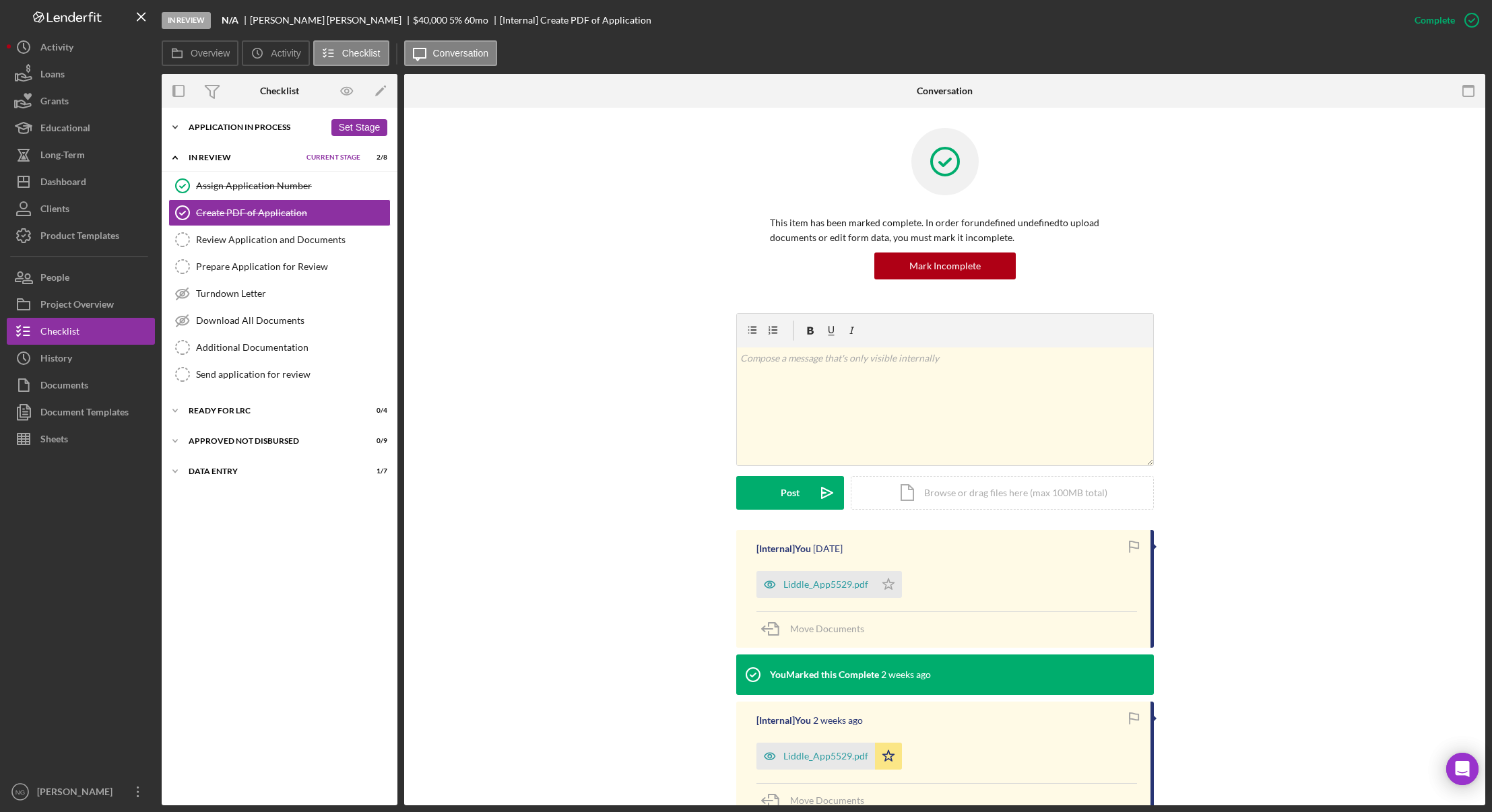
click at [233, 127] on div "Application In Process" at bounding box center [257, 127] width 136 height 8
